Goal: Entertainment & Leisure: Consume media (video, audio)

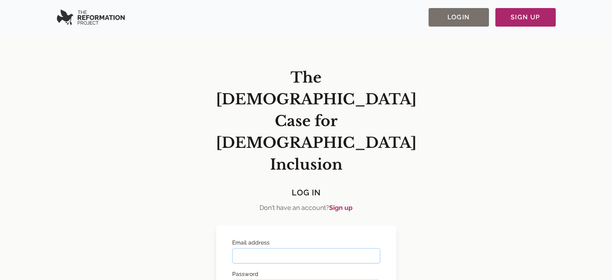
click at [348, 248] on input "Email address" at bounding box center [306, 255] width 148 height 15
type input "**********"
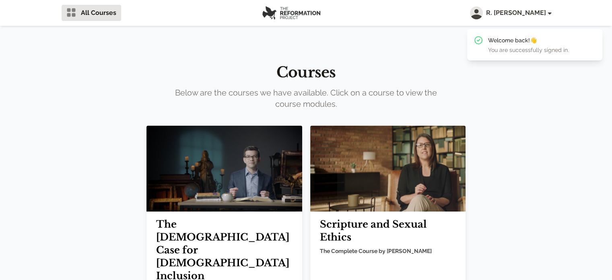
click at [227, 180] on img at bounding box center [225, 169] width 156 height 86
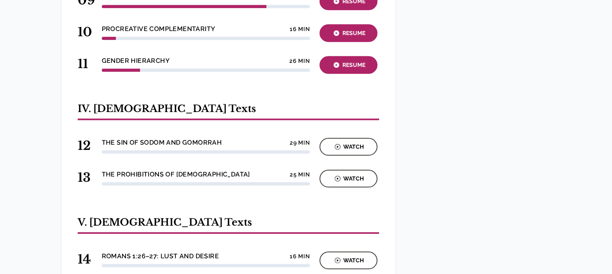
scroll to position [692, 0]
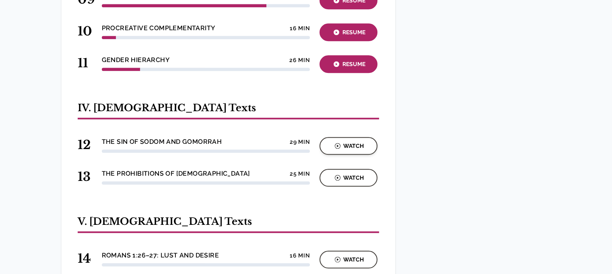
click at [363, 141] on div "Watch" at bounding box center [348, 145] width 53 height 9
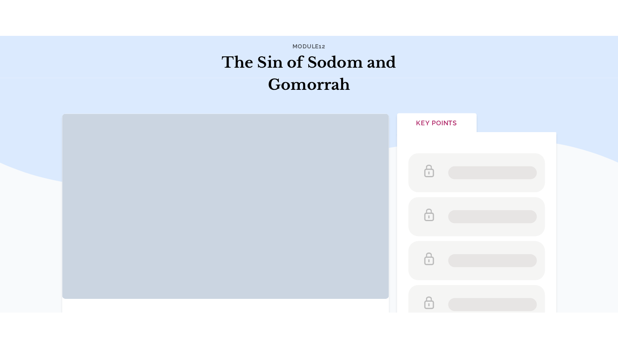
scroll to position [73, 0]
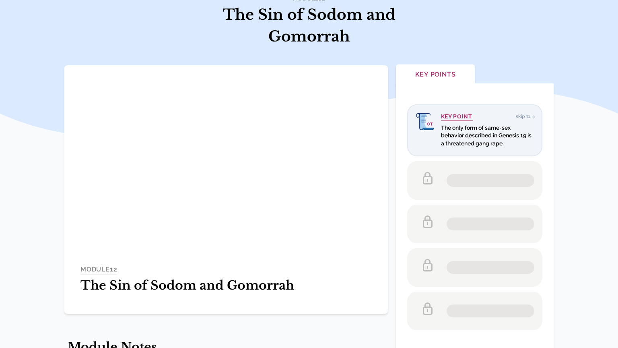
scroll to position [73, 0]
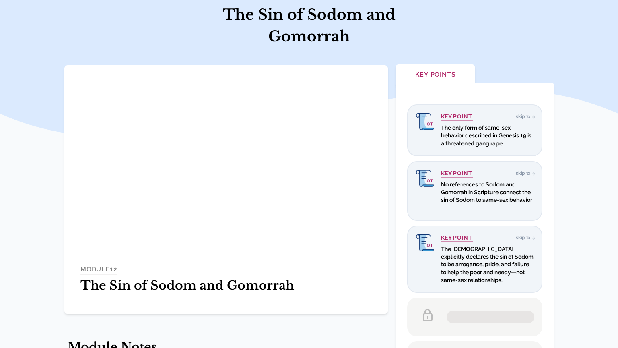
scroll to position [73, 0]
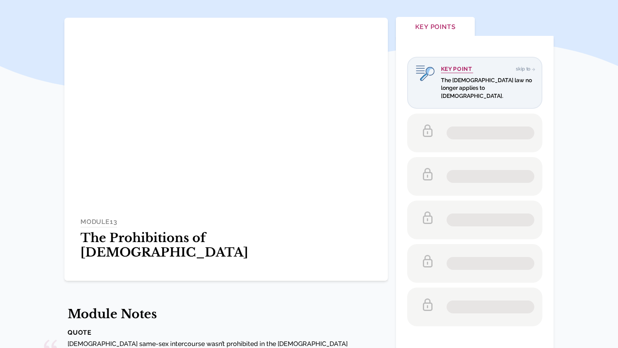
scroll to position [121, 0]
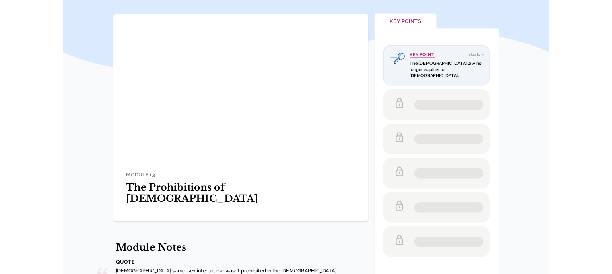
scroll to position [121, 0]
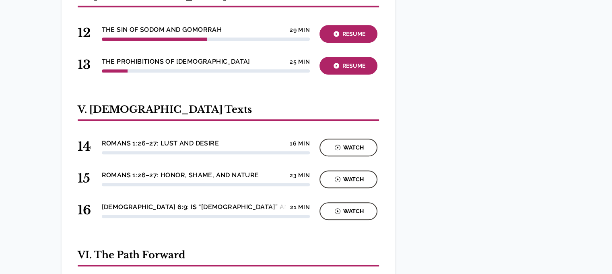
scroll to position [800, 0]
